Goal: Navigation & Orientation: Find specific page/section

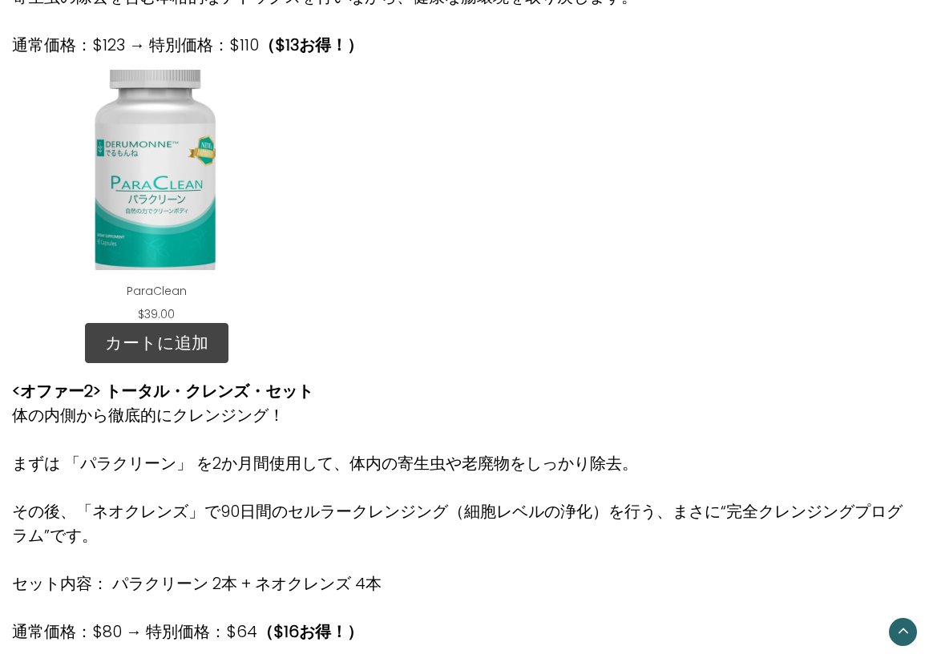
scroll to position [569, 0]
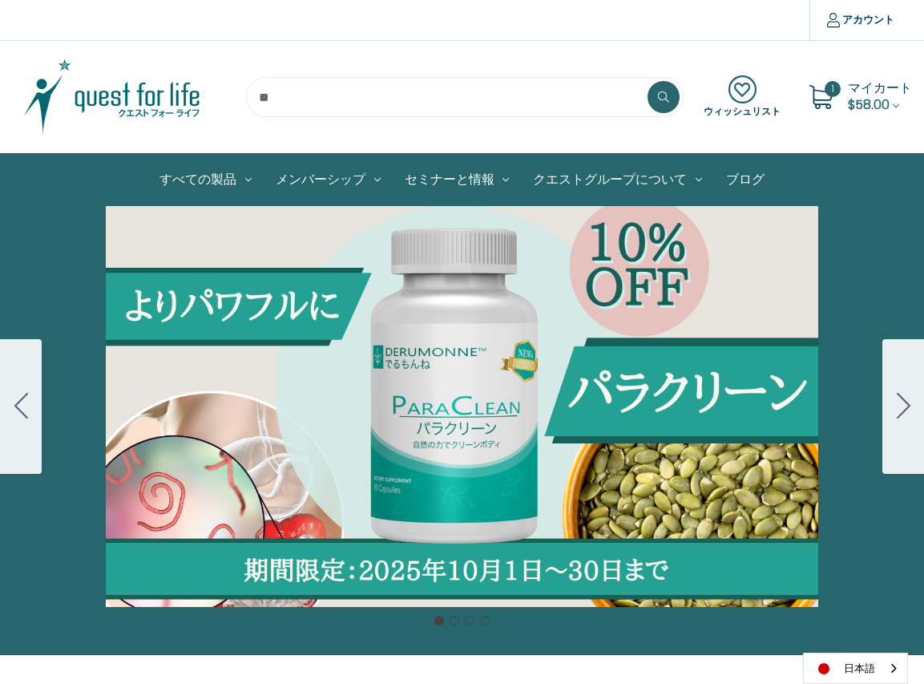
click at [430, 392] on div "カルーセル・タイトル カルーセルスライドに説明を追加します。複数の販売を促進するために使用することができます。 販売中" at bounding box center [462, 406] width 924 height 401
